Goal: Transaction & Acquisition: Book appointment/travel/reservation

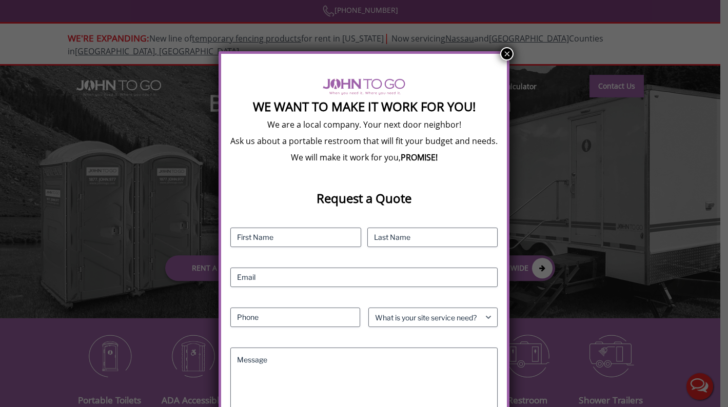
click at [504, 58] on button "×" at bounding box center [506, 53] width 13 height 13
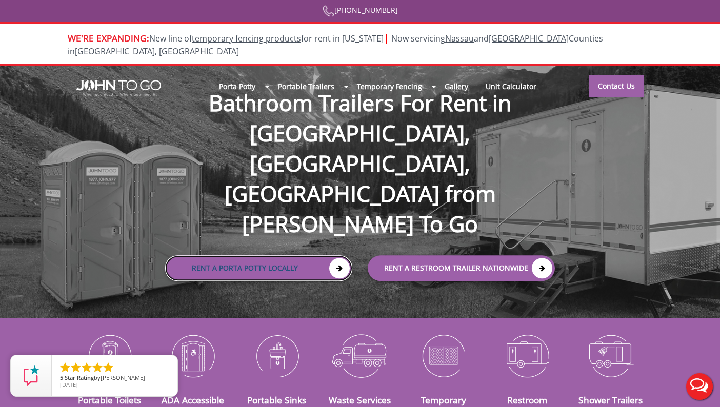
click at [302, 255] on link "Rent a Porta Potty Locally" at bounding box center [258, 268] width 187 height 26
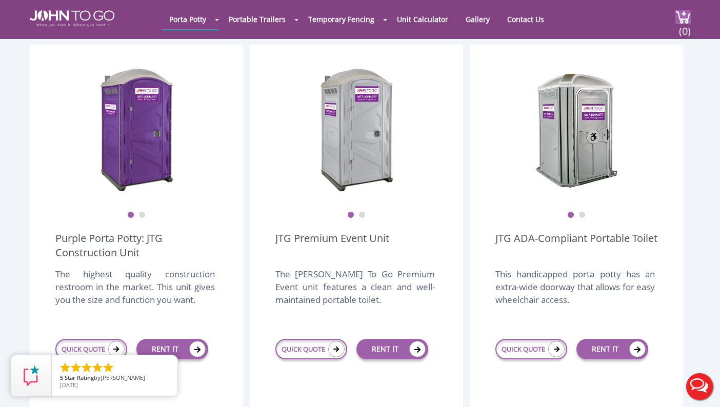
scroll to position [308, 0]
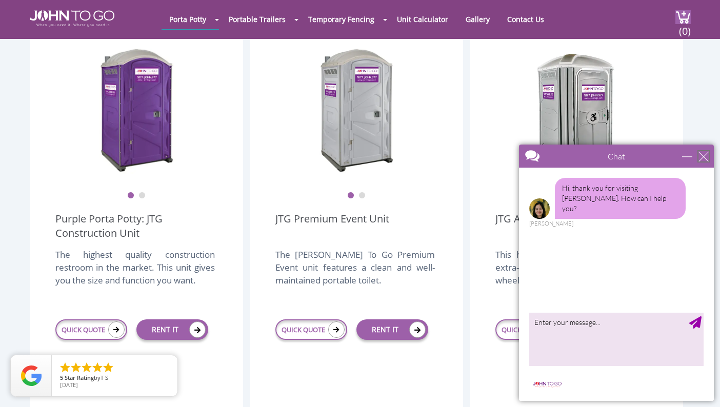
click at [705, 160] on div "close" at bounding box center [704, 156] width 10 height 10
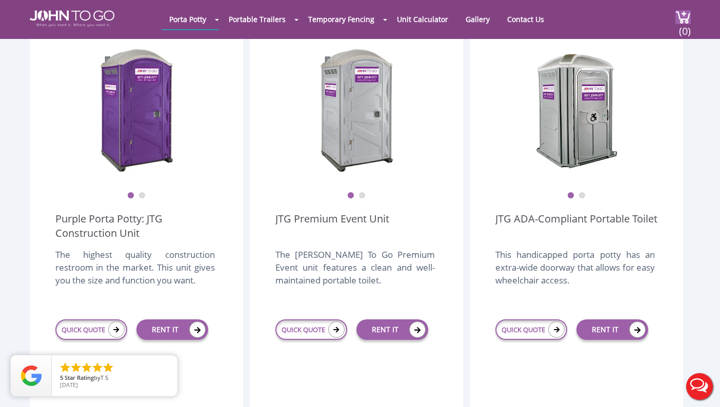
scroll to position [0, 0]
click at [181, 320] on link "RENT IT" at bounding box center [172, 330] width 72 height 21
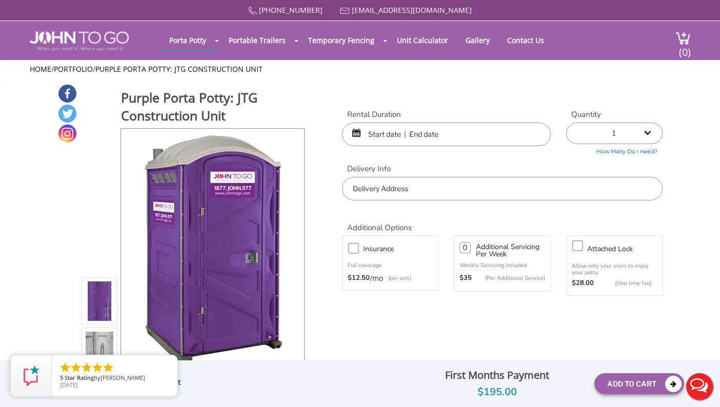
click at [403, 139] on input "text" at bounding box center [446, 135] width 209 height 24
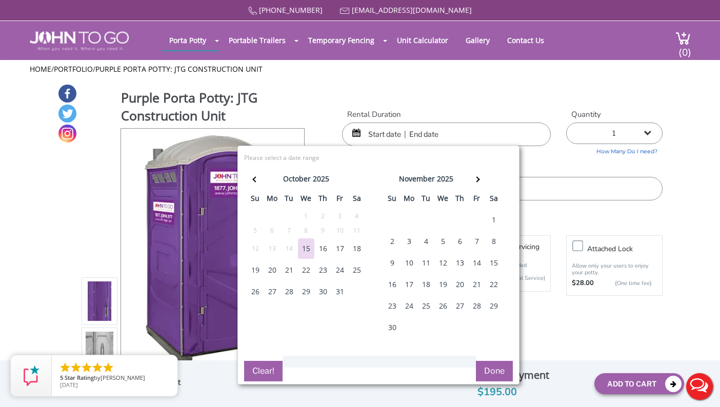
click at [273, 269] on div "20" at bounding box center [272, 270] width 16 height 21
click at [270, 267] on div "20" at bounding box center [272, 270] width 16 height 21
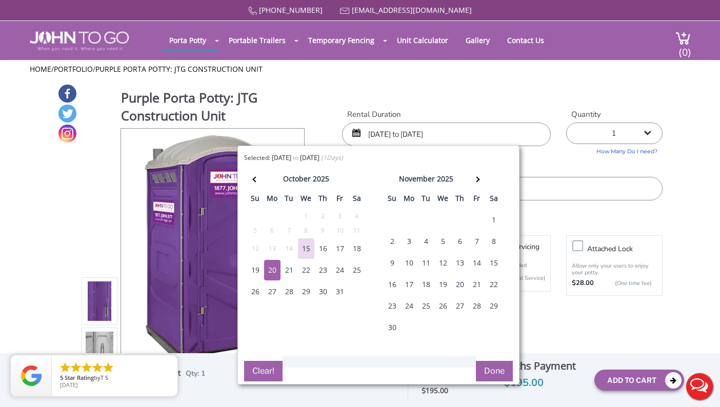
click at [477, 243] on div "7" at bounding box center [477, 241] width 16 height 21
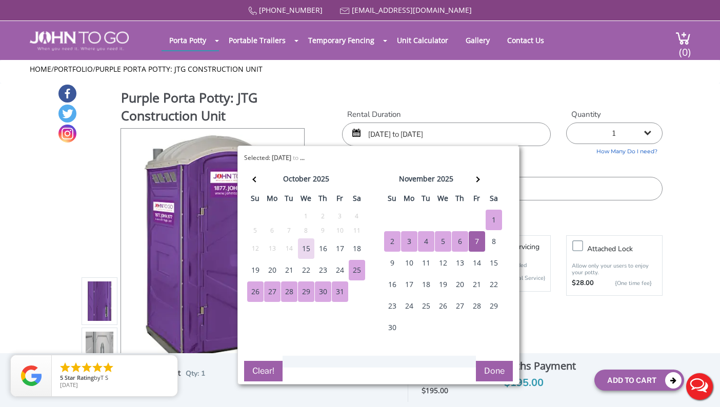
click at [440, 133] on input "10/20/2025 to 10/20/2025" at bounding box center [446, 135] width 209 height 24
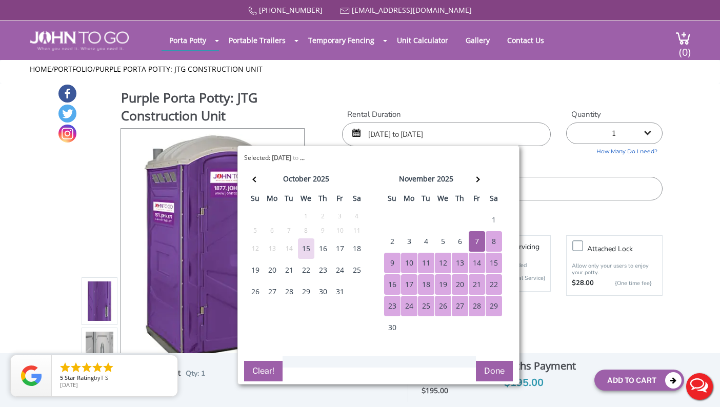
click at [499, 372] on button "Done" at bounding box center [494, 371] width 37 height 21
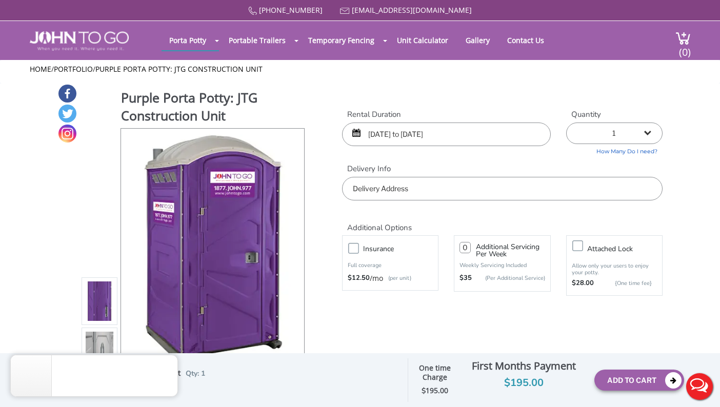
click at [437, 130] on input "10/20/2025 to 10/20/2025" at bounding box center [446, 135] width 209 height 24
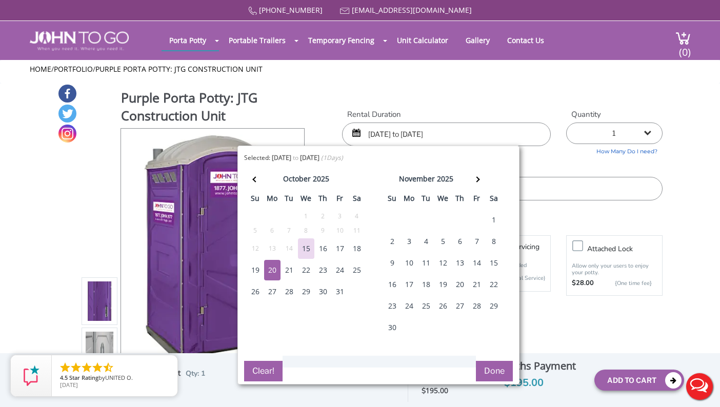
click at [478, 242] on div "7" at bounding box center [477, 241] width 16 height 21
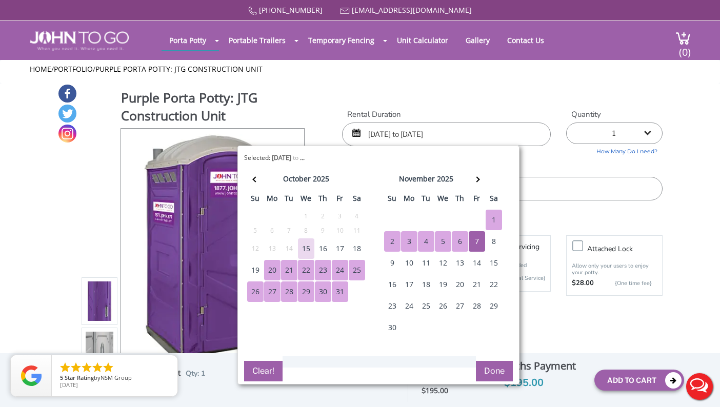
click at [275, 267] on div "20" at bounding box center [272, 270] width 16 height 21
type input "10/20/2025 to 11/07/2025"
click at [475, 239] on div "7" at bounding box center [477, 241] width 16 height 21
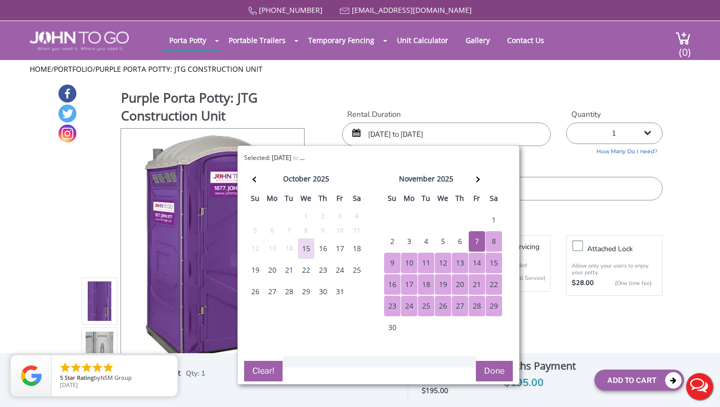
click at [497, 374] on button "Done" at bounding box center [494, 371] width 37 height 21
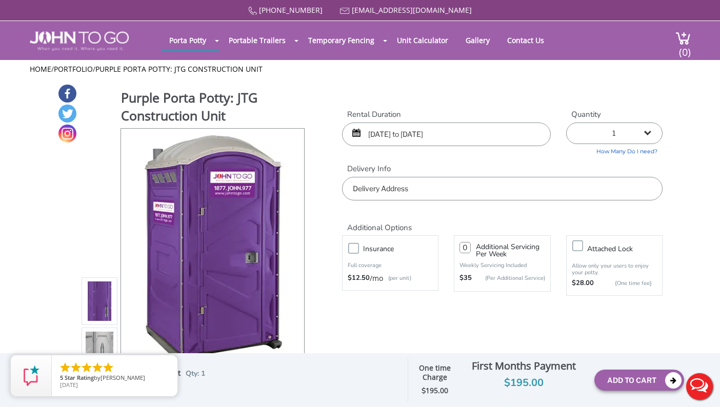
click at [409, 186] on input "text" at bounding box center [502, 189] width 321 height 24
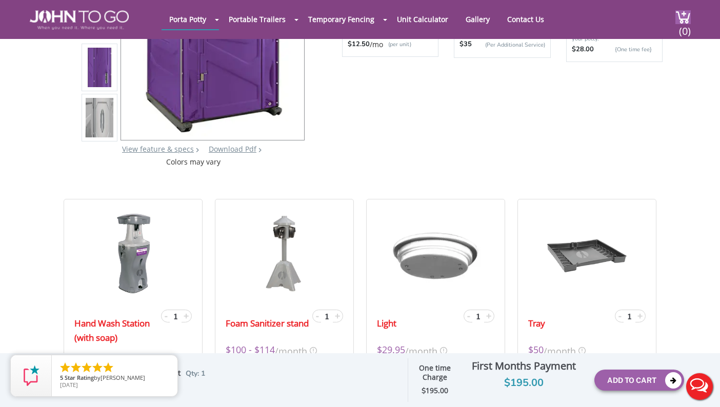
scroll to position [205, 0]
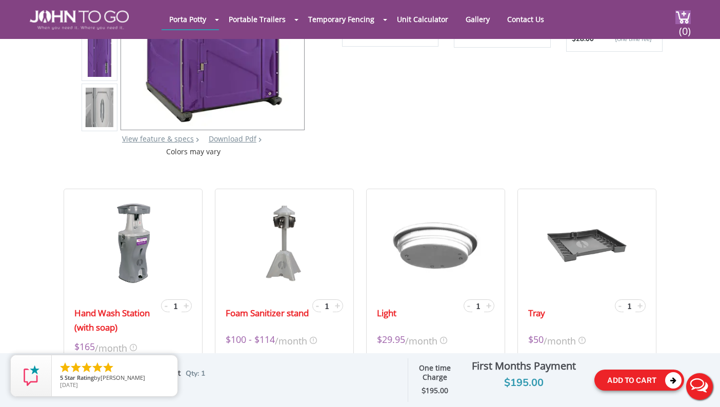
click at [627, 384] on button "Add To Cart" at bounding box center [639, 380] width 90 height 21
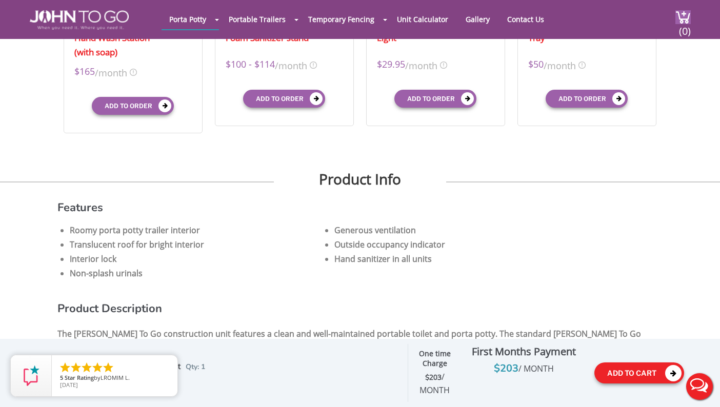
scroll to position [532, 0]
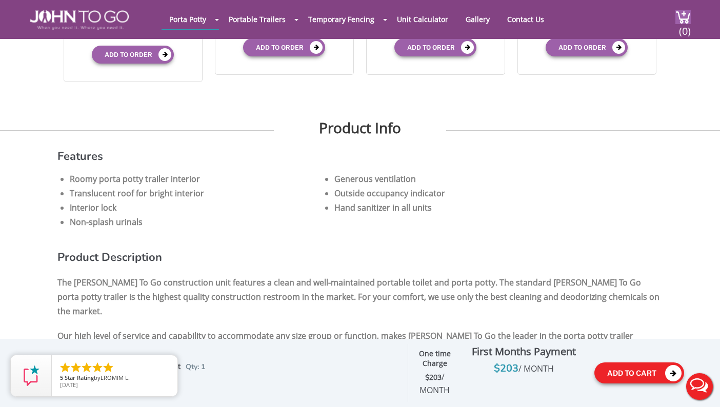
click at [632, 371] on button "Add To Cart" at bounding box center [639, 373] width 90 height 21
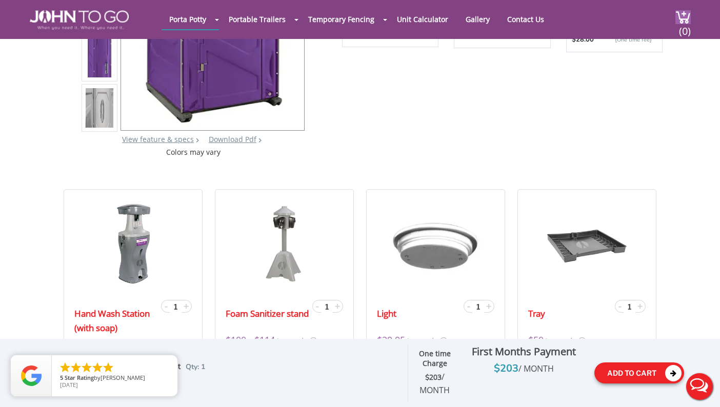
scroll to position [308, 0]
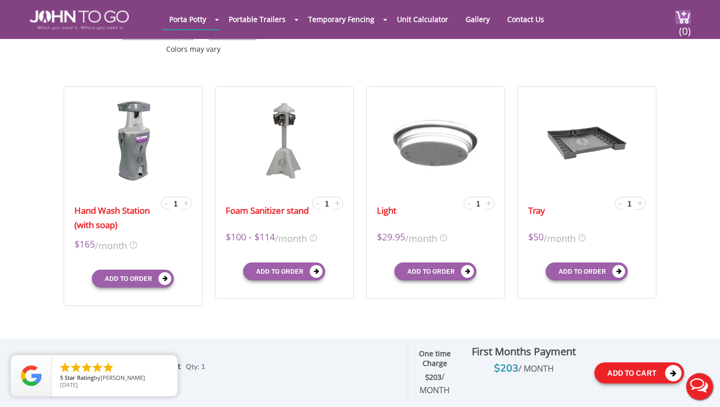
click at [621, 370] on button "Add To Cart" at bounding box center [639, 373] width 90 height 21
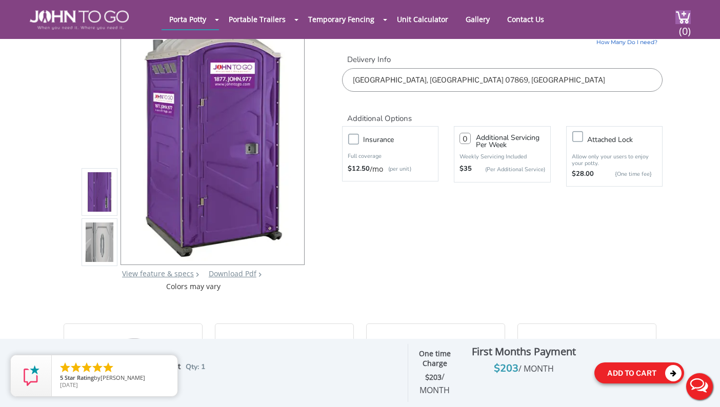
scroll to position [0, 0]
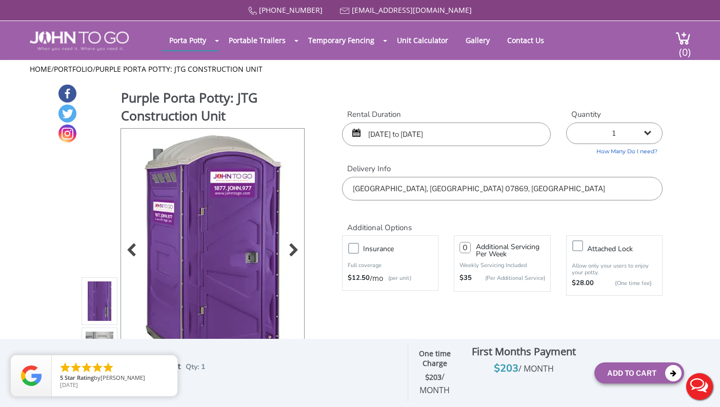
drag, startPoint x: 476, startPoint y: 191, endPoint x: 283, endPoint y: 185, distance: 193.4
click at [283, 186] on div "Purple Porta Potty: JTG Construction Unit View feature & specs Download Pdf Pro…" at bounding box center [359, 242] width 605 height 317
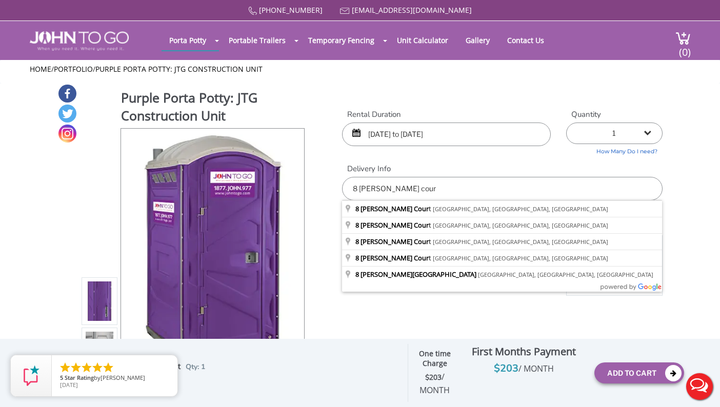
type input "8 Fawn Hill Court, Randolph, NJ, USA"
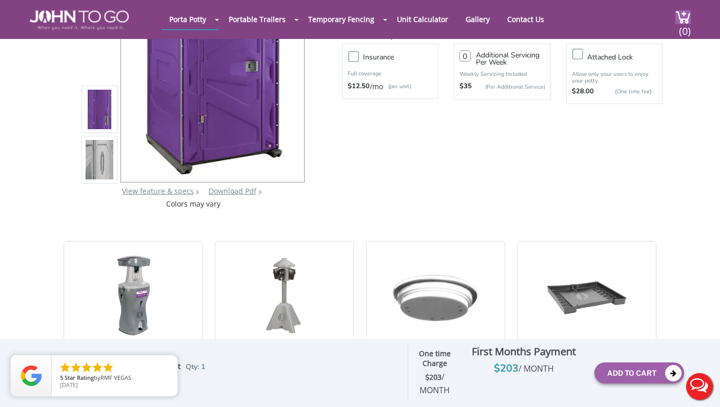
scroll to position [154, 0]
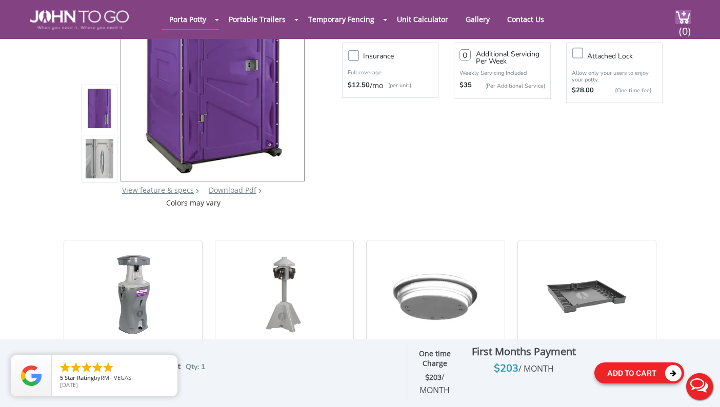
click at [624, 377] on button "Add To Cart" at bounding box center [639, 373] width 90 height 21
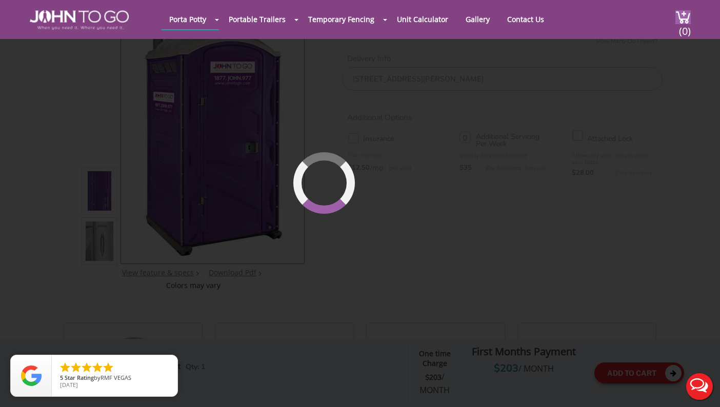
scroll to position [70, 0]
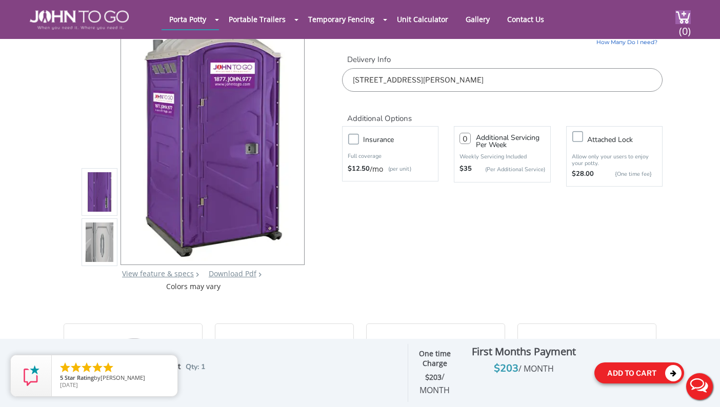
click at [674, 372] on icon at bounding box center [673, 373] width 16 height 16
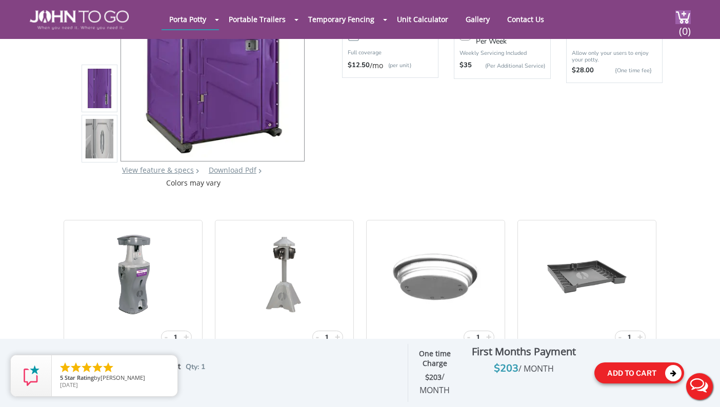
scroll to position [122, 0]
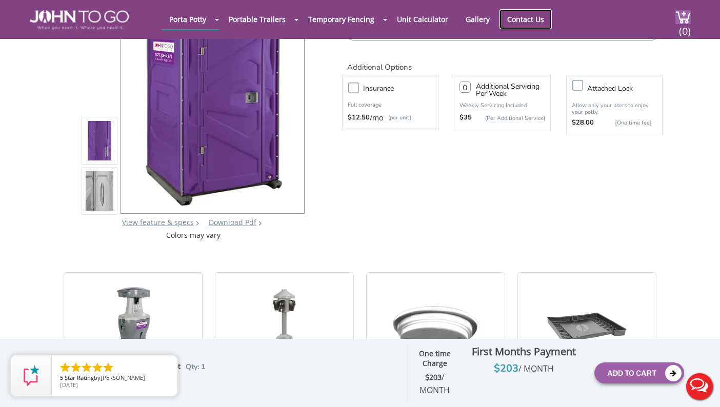
click at [510, 22] on link "Contact Us" at bounding box center [526, 19] width 52 height 20
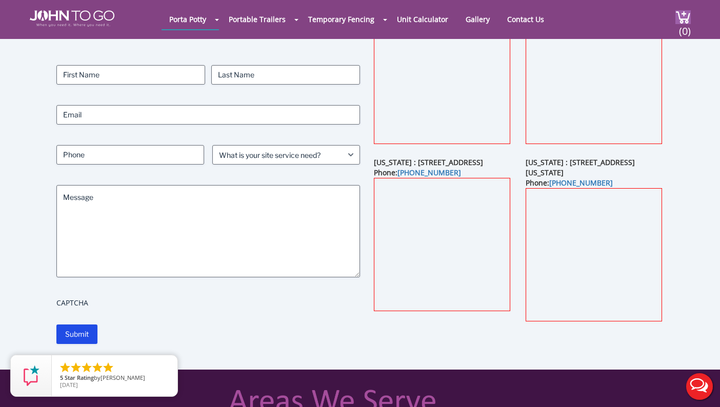
scroll to position [51, 0]
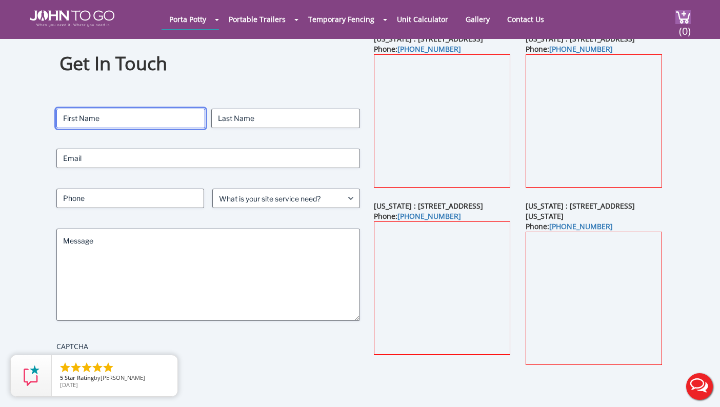
click at [127, 123] on input "First" at bounding box center [130, 118] width 149 height 19
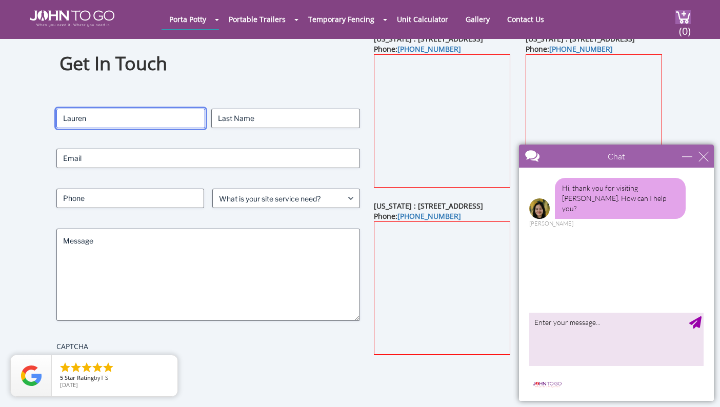
type input "Lauren"
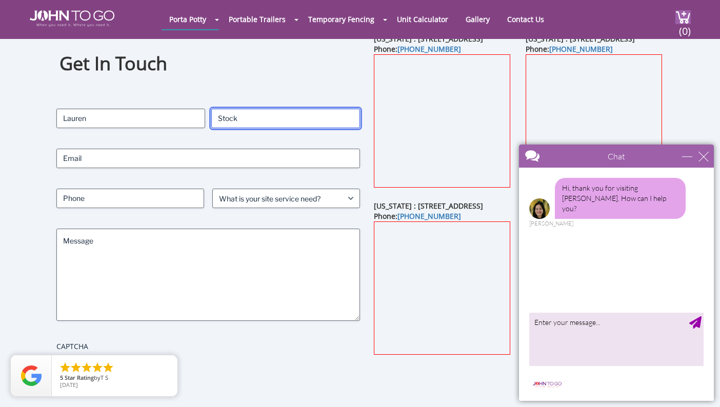
type input "Stock"
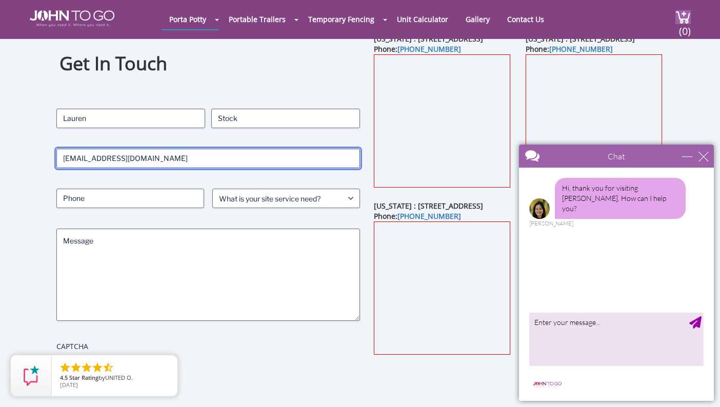
type input "laurenmartineau@gmail.com"
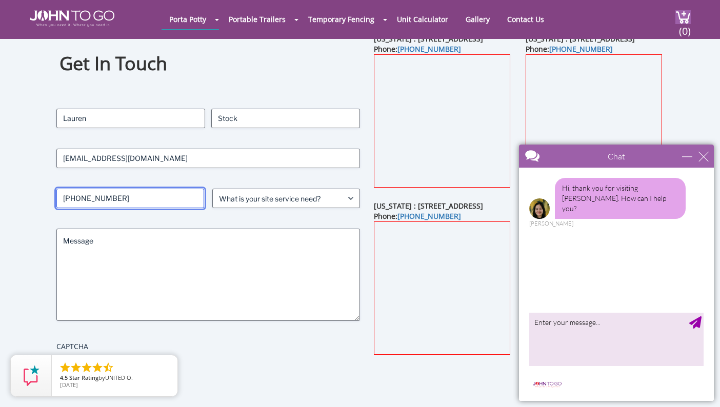
type input "949-842-1920"
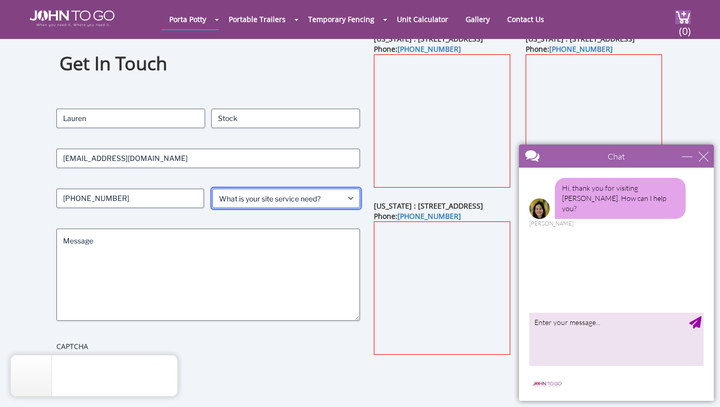
click at [263, 196] on select "What is your site service need? Consumer Construction - Commercial Construction…" at bounding box center [286, 198] width 148 height 19
select select "Construction - Residential"
click at [212, 189] on select "What is your site service need? Consumer Construction - Commercial Construction…" at bounding box center [286, 198] width 148 height 19
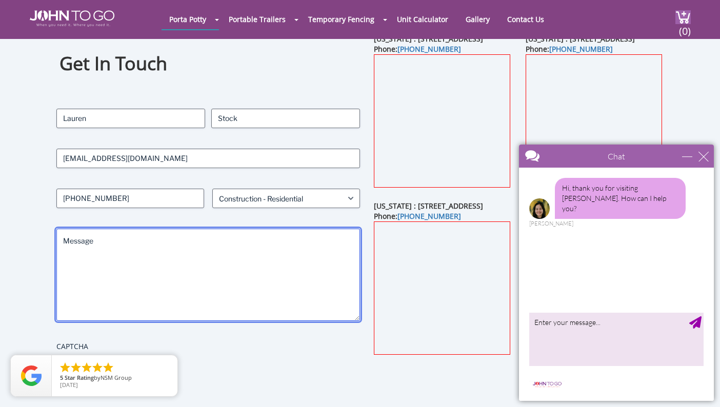
click at [174, 249] on textarea "Message" at bounding box center [208, 275] width 304 height 92
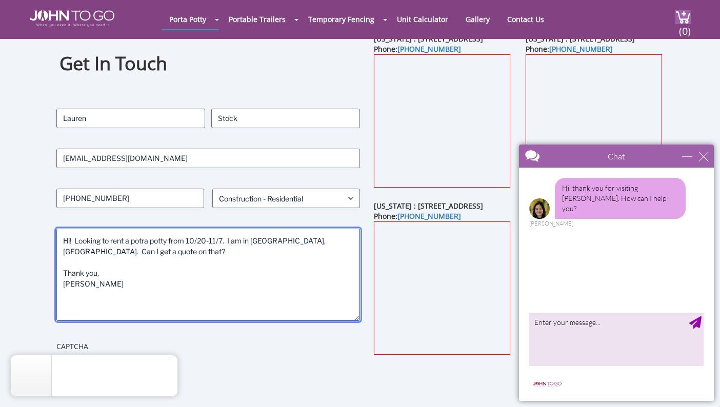
type textarea "Hi! Looking to rent a potra potty from 10/20-11/7. I am in Randolph, NJ. Can I …"
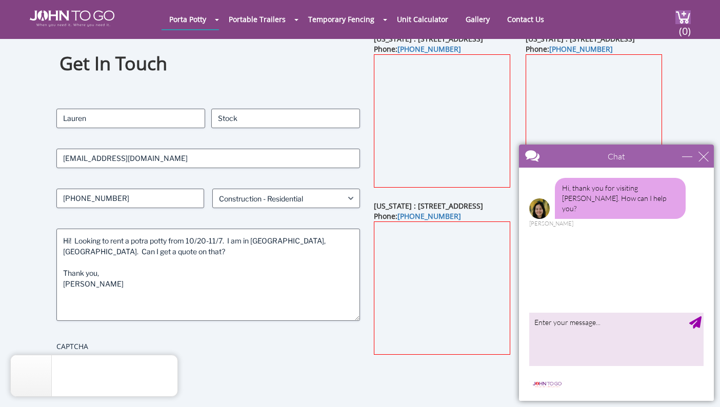
click at [227, 362] on form "Contact Name (Required) Lauren First Stock Last Email (Required) laurenmartinea…" at bounding box center [208, 248] width 304 height 279
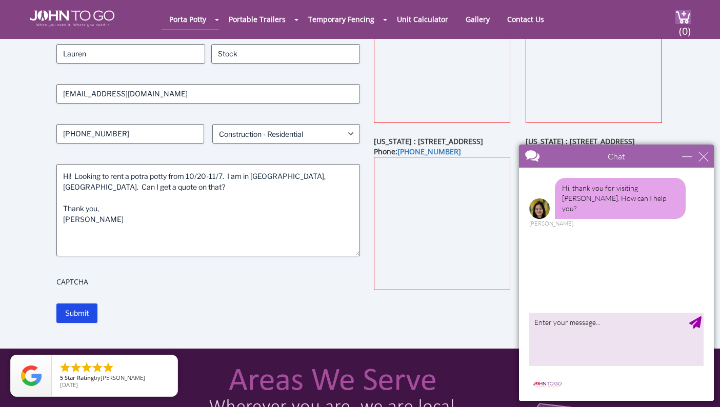
scroll to position [154, 0]
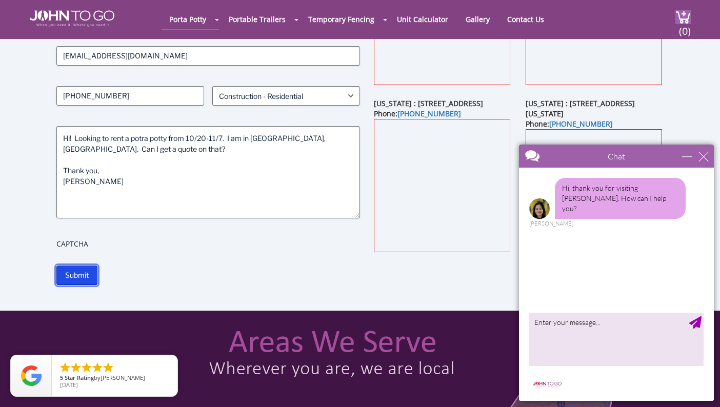
click at [87, 275] on input "Submit" at bounding box center [76, 275] width 41 height 19
